Goal: Transaction & Acquisition: Purchase product/service

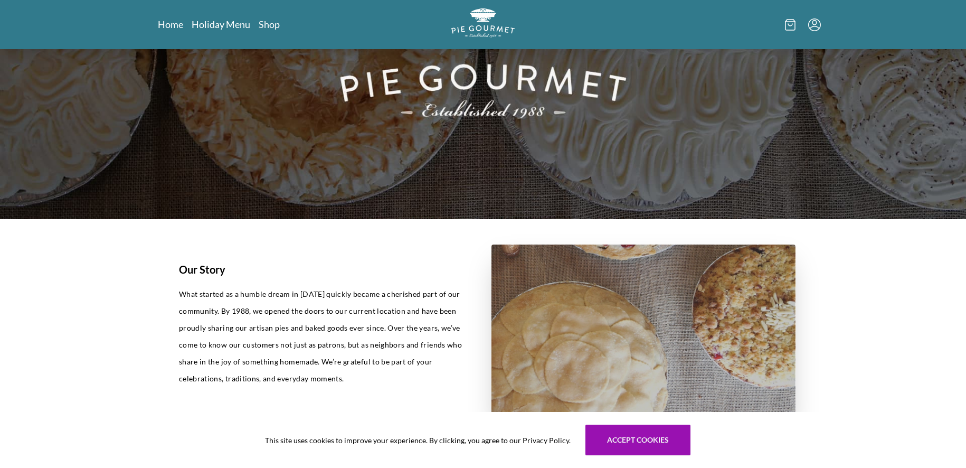
scroll to position [187, 0]
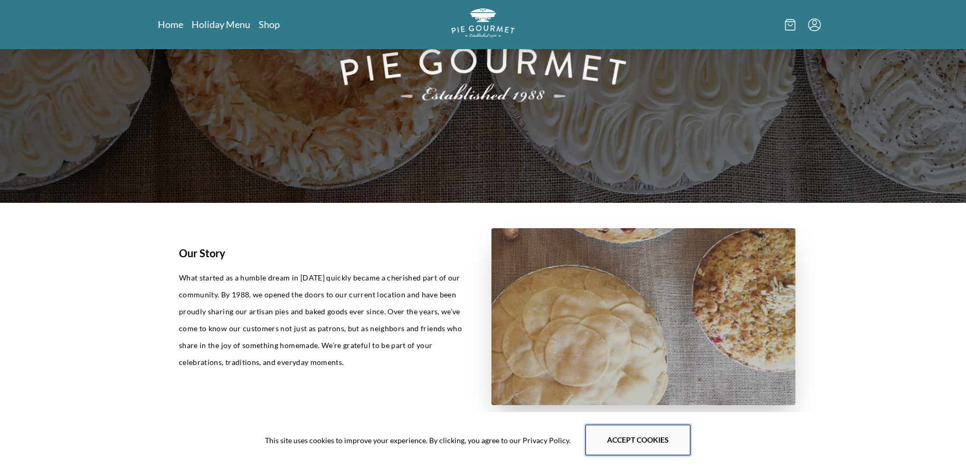
click at [645, 438] on button "Accept cookies" at bounding box center [638, 440] width 105 height 31
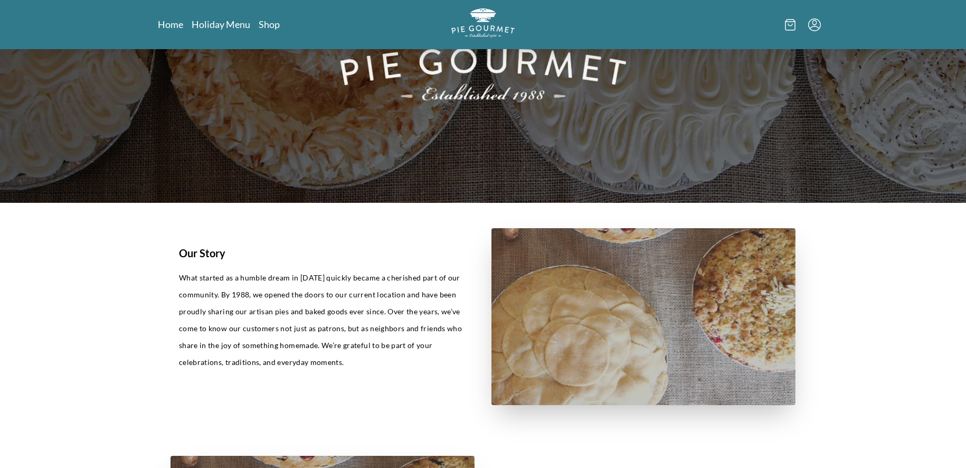
scroll to position [0, 0]
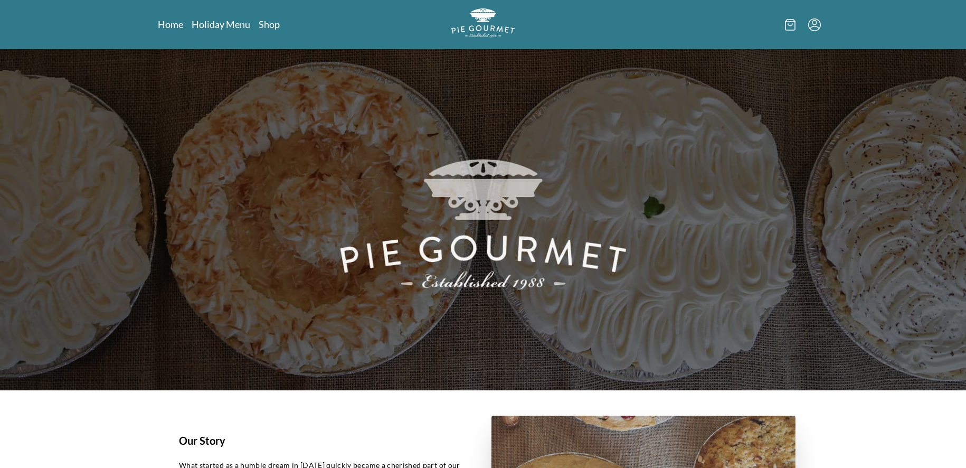
click at [819, 26] on icon "Menu" at bounding box center [814, 24] width 13 height 13
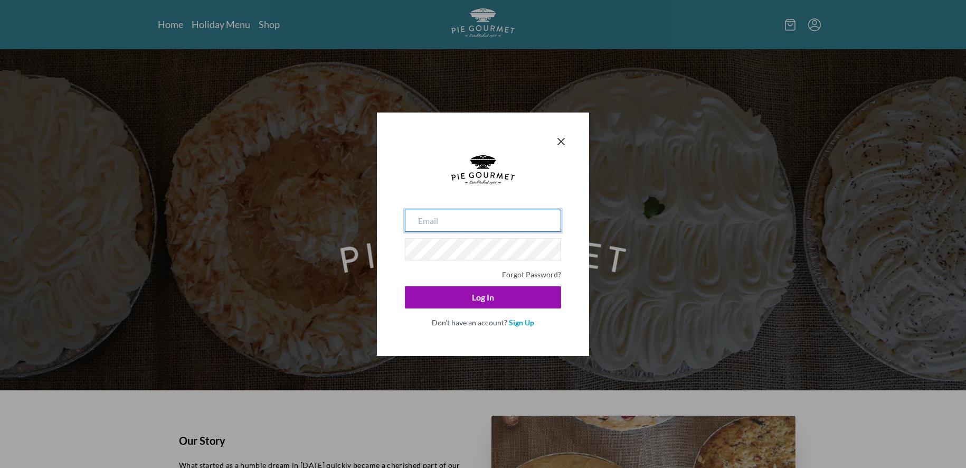
type input "[EMAIL_ADDRESS][DOMAIN_NAME]"
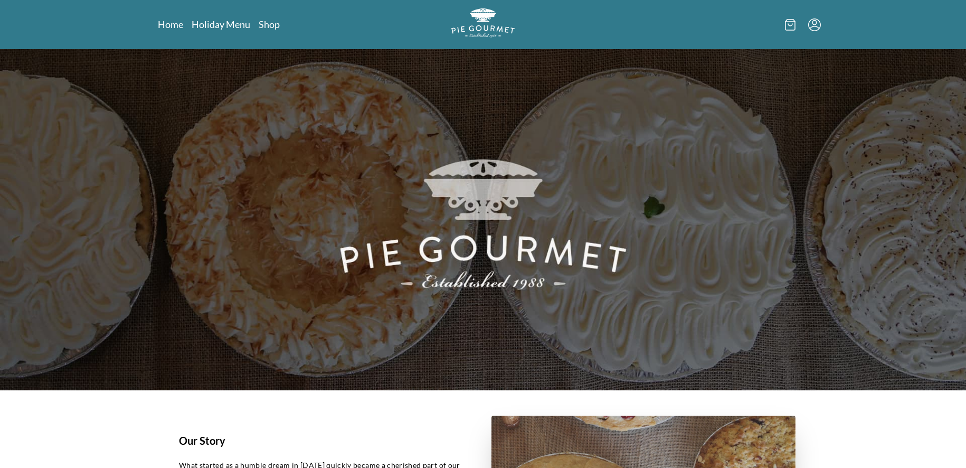
click at [818, 27] on icon "Menu" at bounding box center [814, 24] width 13 height 13
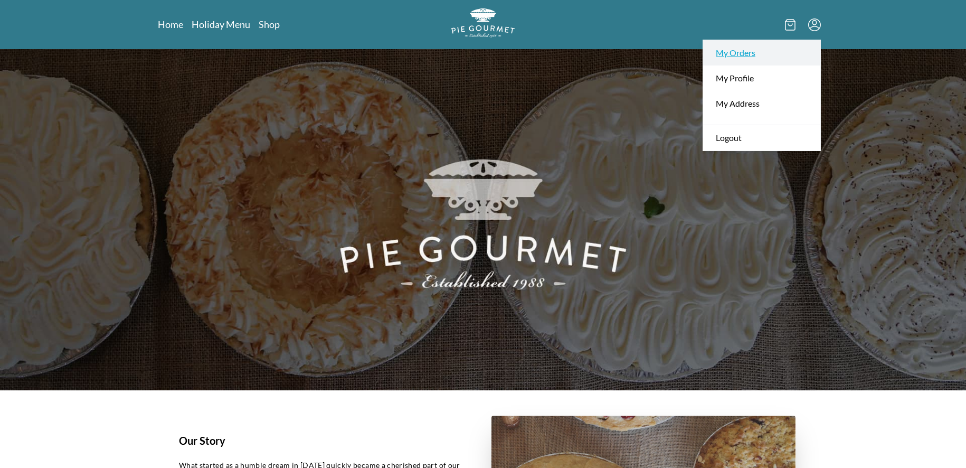
click at [772, 52] on link "My Orders" at bounding box center [761, 52] width 117 height 25
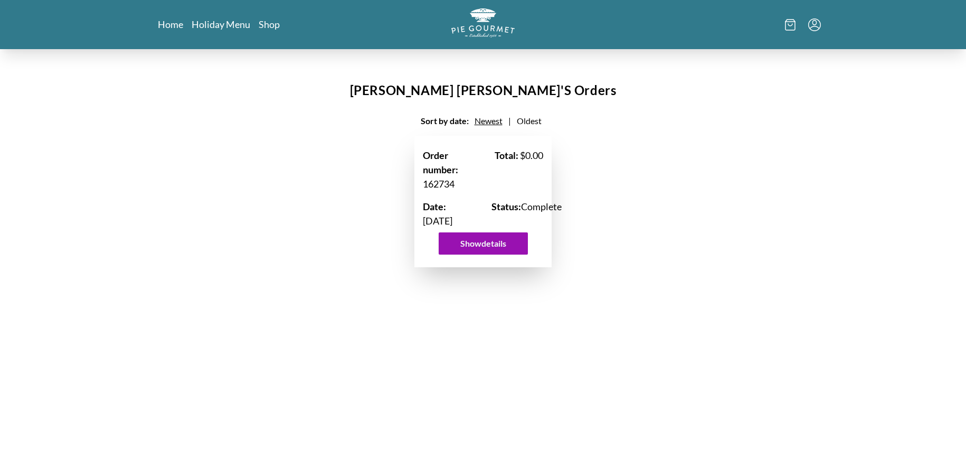
click at [816, 27] on icon "Menu" at bounding box center [814, 24] width 13 height 13
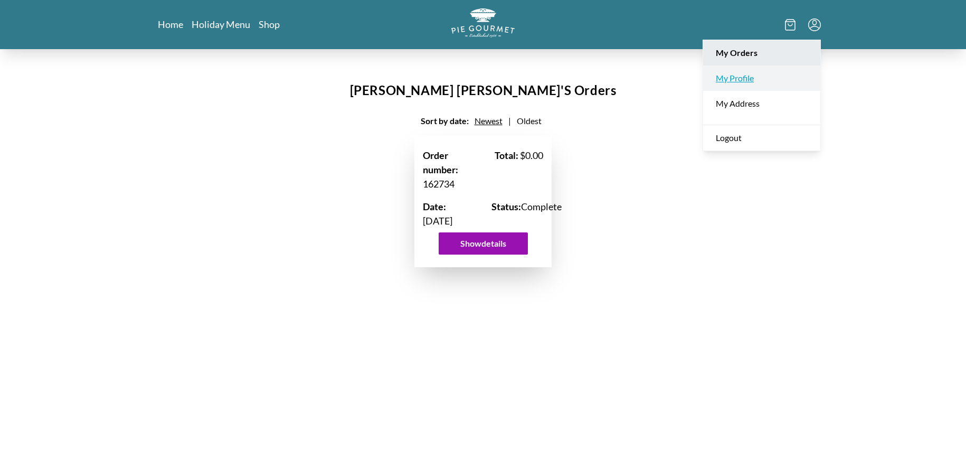
click at [765, 81] on link "My Profile" at bounding box center [761, 77] width 117 height 25
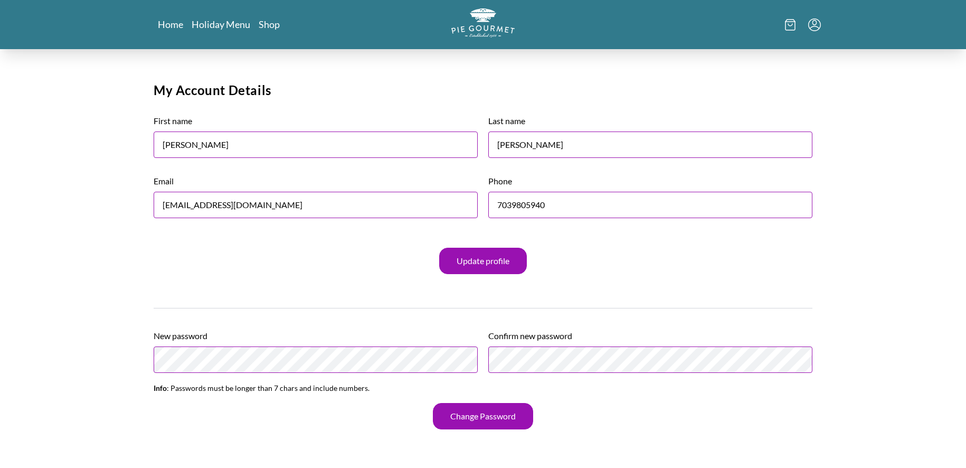
click at [814, 27] on icon "Menu" at bounding box center [814, 24] width 13 height 13
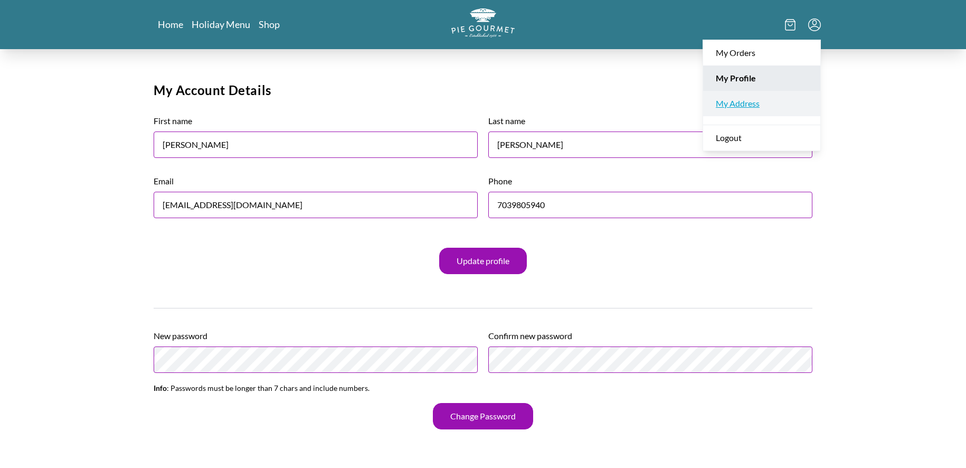
click at [768, 107] on link "My Address" at bounding box center [761, 103] width 117 height 25
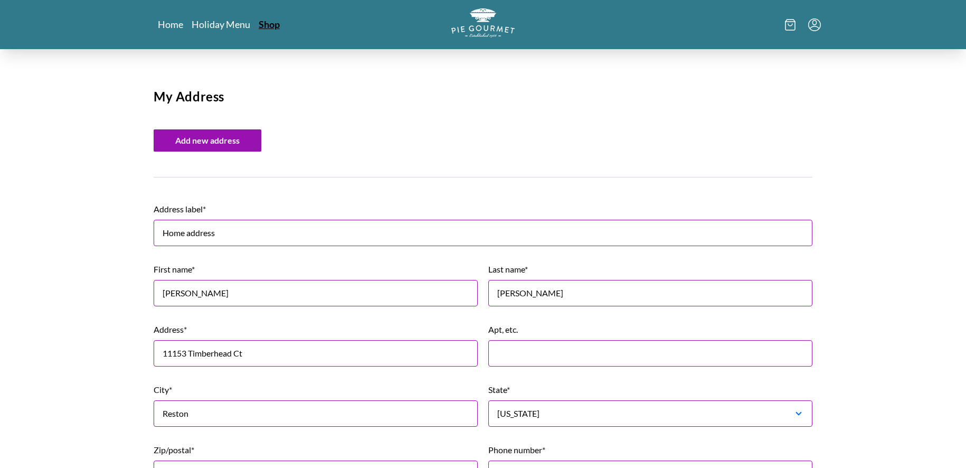
click at [279, 26] on link "Shop" at bounding box center [269, 24] width 21 height 13
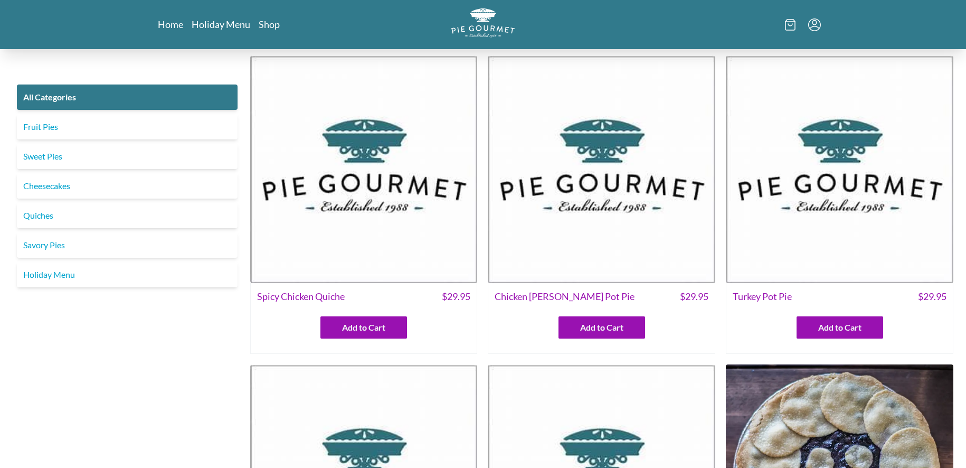
click at [387, 173] on img at bounding box center [364, 169] width 228 height 228
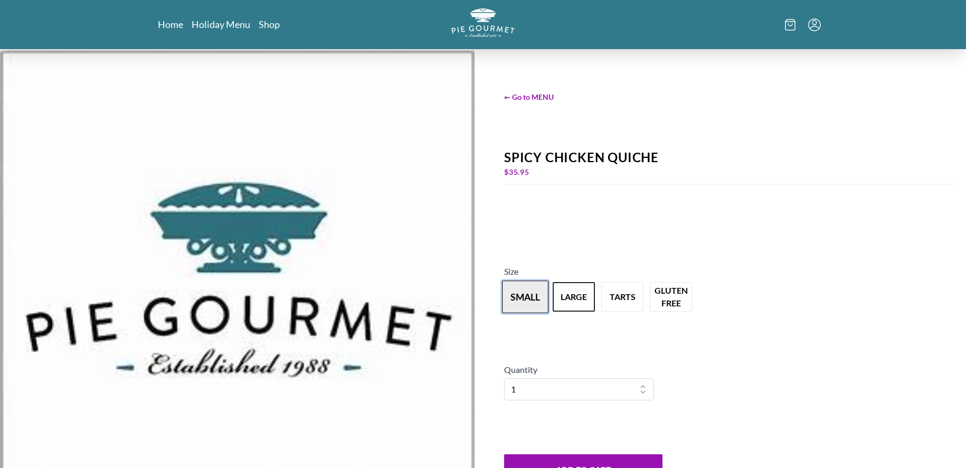
click at [528, 298] on button "small" at bounding box center [525, 296] width 46 height 33
click at [538, 93] on span "← Go to MENU" at bounding box center [728, 96] width 449 height 11
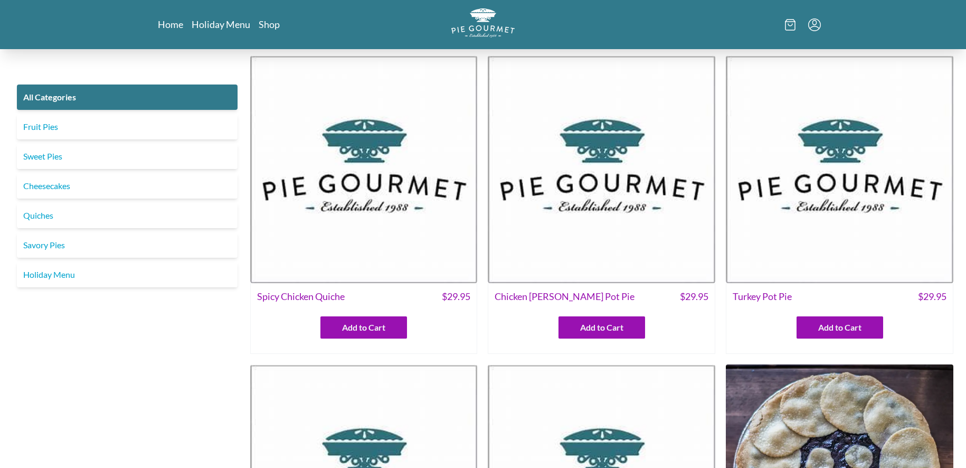
click at [606, 180] on img at bounding box center [602, 169] width 228 height 228
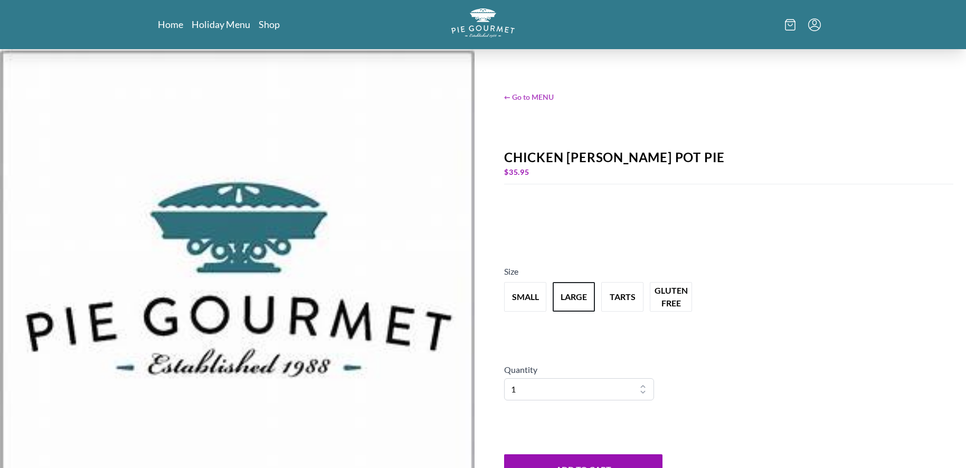
click at [541, 95] on span "← Go to MENU" at bounding box center [728, 96] width 449 height 11
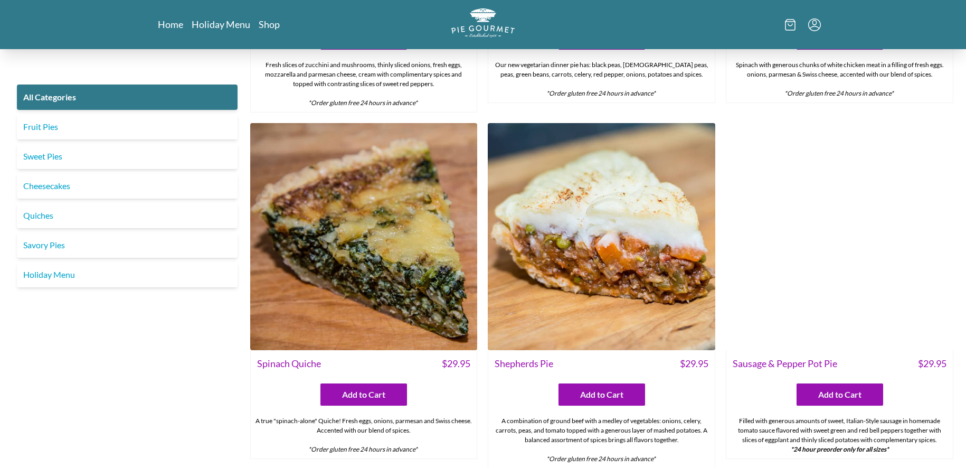
scroll to position [947, 0]
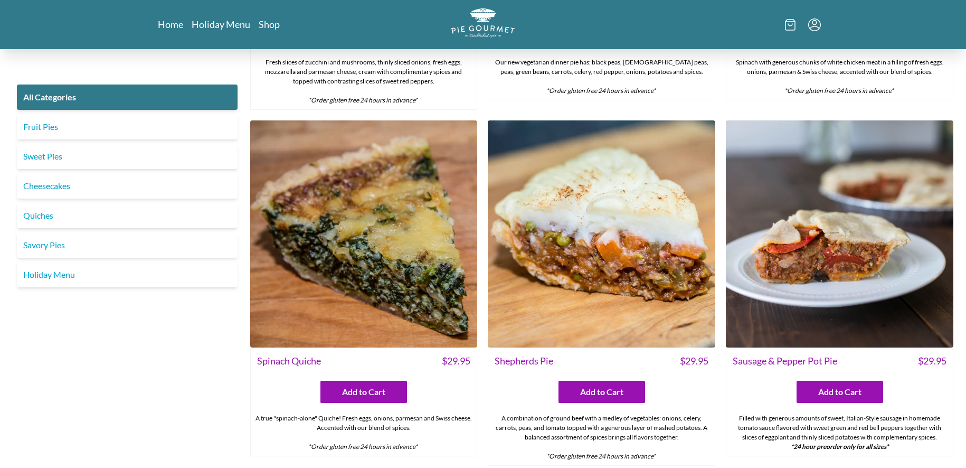
click at [591, 201] on img at bounding box center [602, 234] width 228 height 228
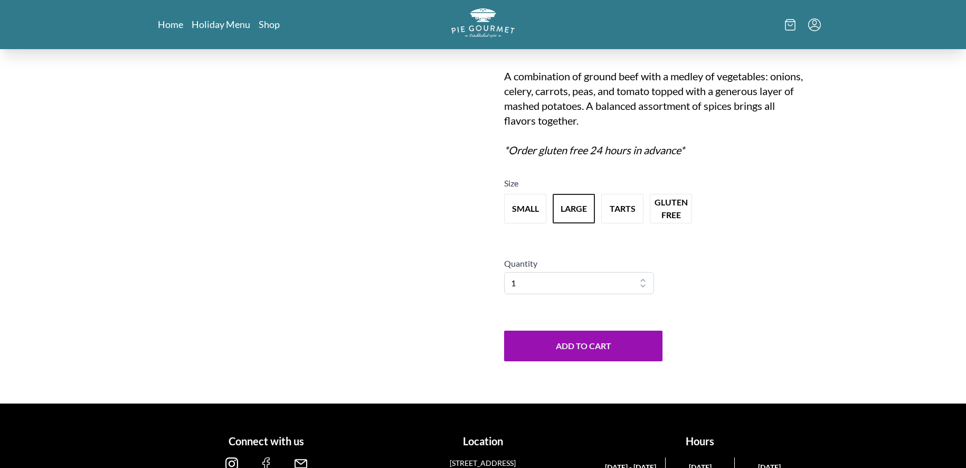
scroll to position [146, 0]
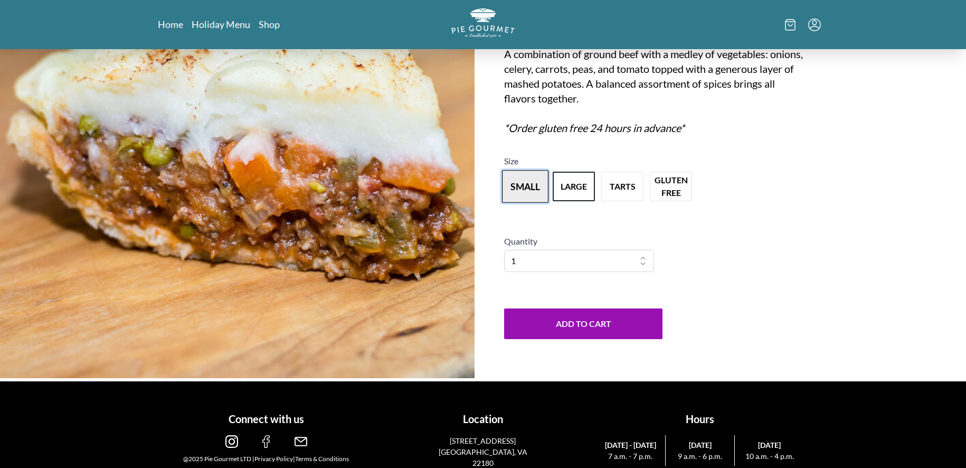
click at [514, 185] on button "small" at bounding box center [525, 186] width 46 height 33
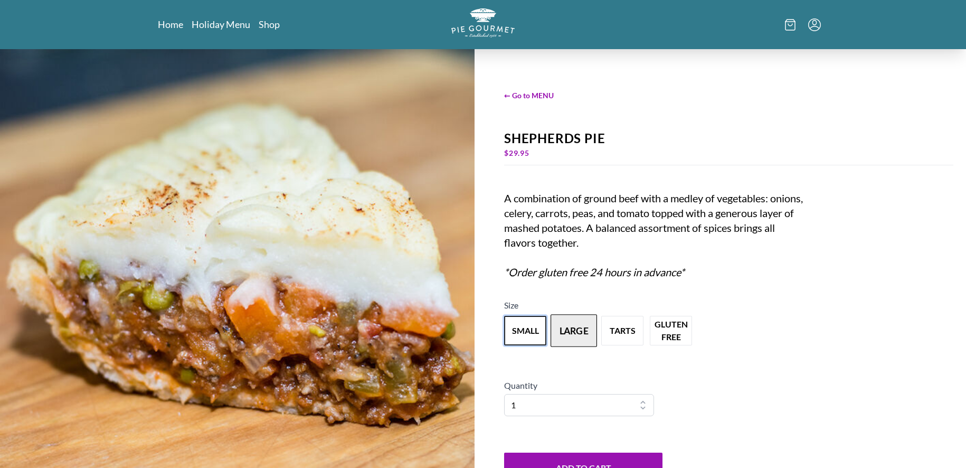
scroll to position [0, 0]
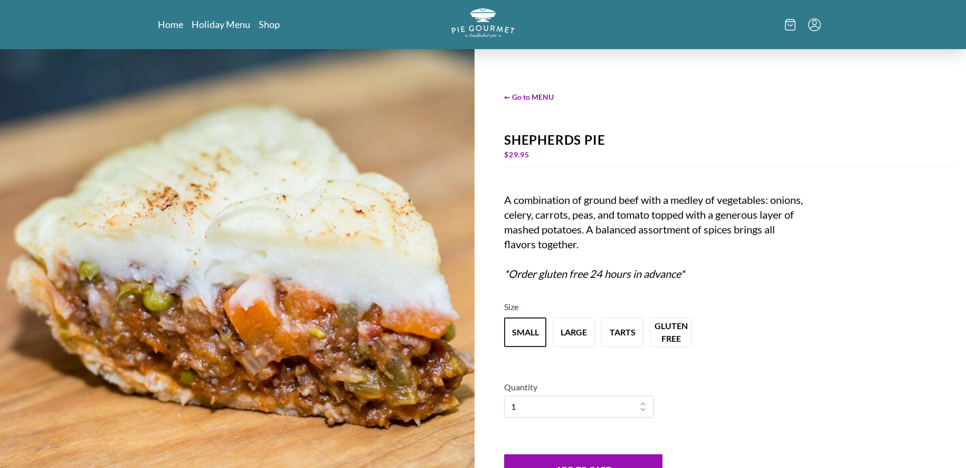
click at [818, 26] on icon "Menu" at bounding box center [814, 24] width 13 height 13
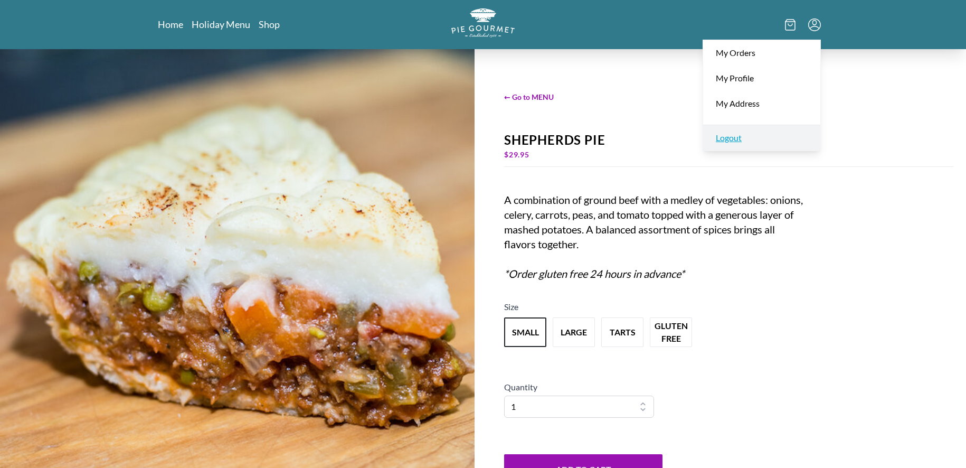
click at [761, 133] on link "Logout" at bounding box center [761, 138] width 117 height 26
